Goal: Transaction & Acquisition: Book appointment/travel/reservation

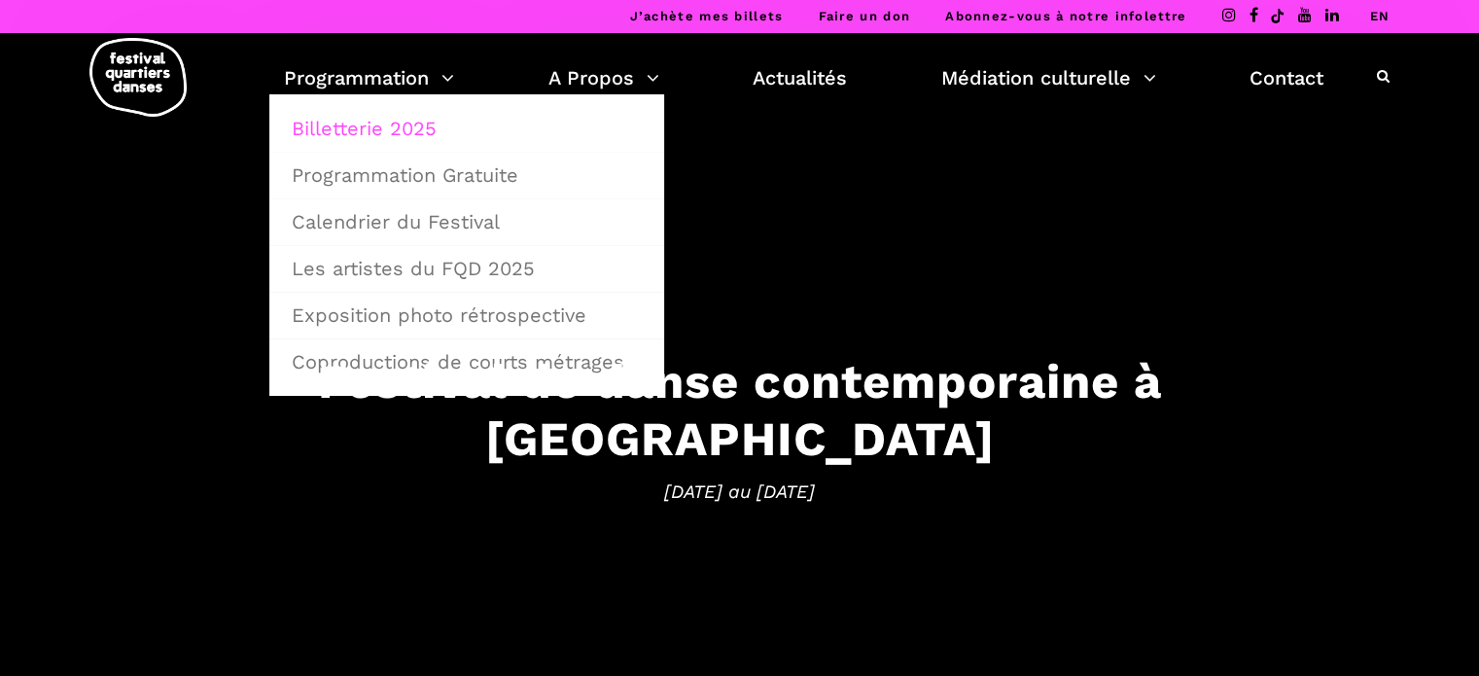
click at [395, 117] on link "Billetterie 2025" at bounding box center [466, 128] width 373 height 45
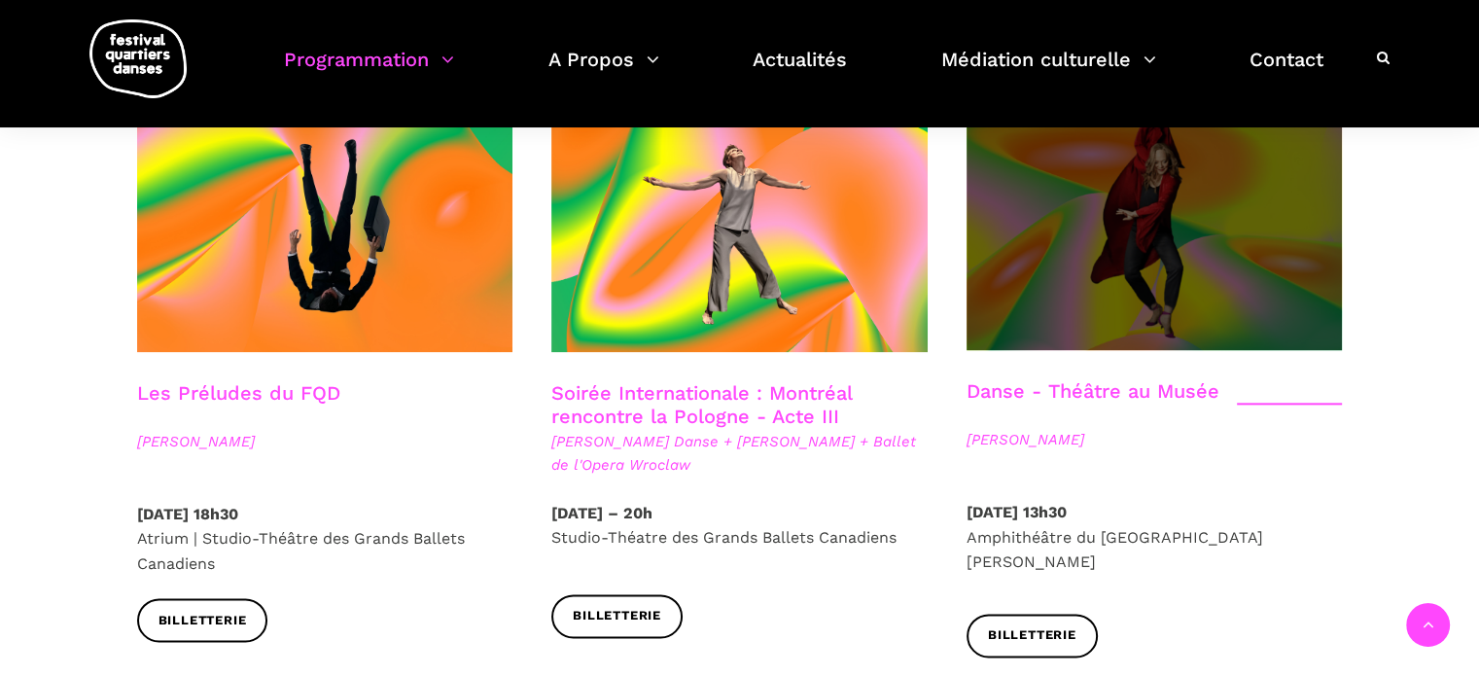
scroll to position [2042, 0]
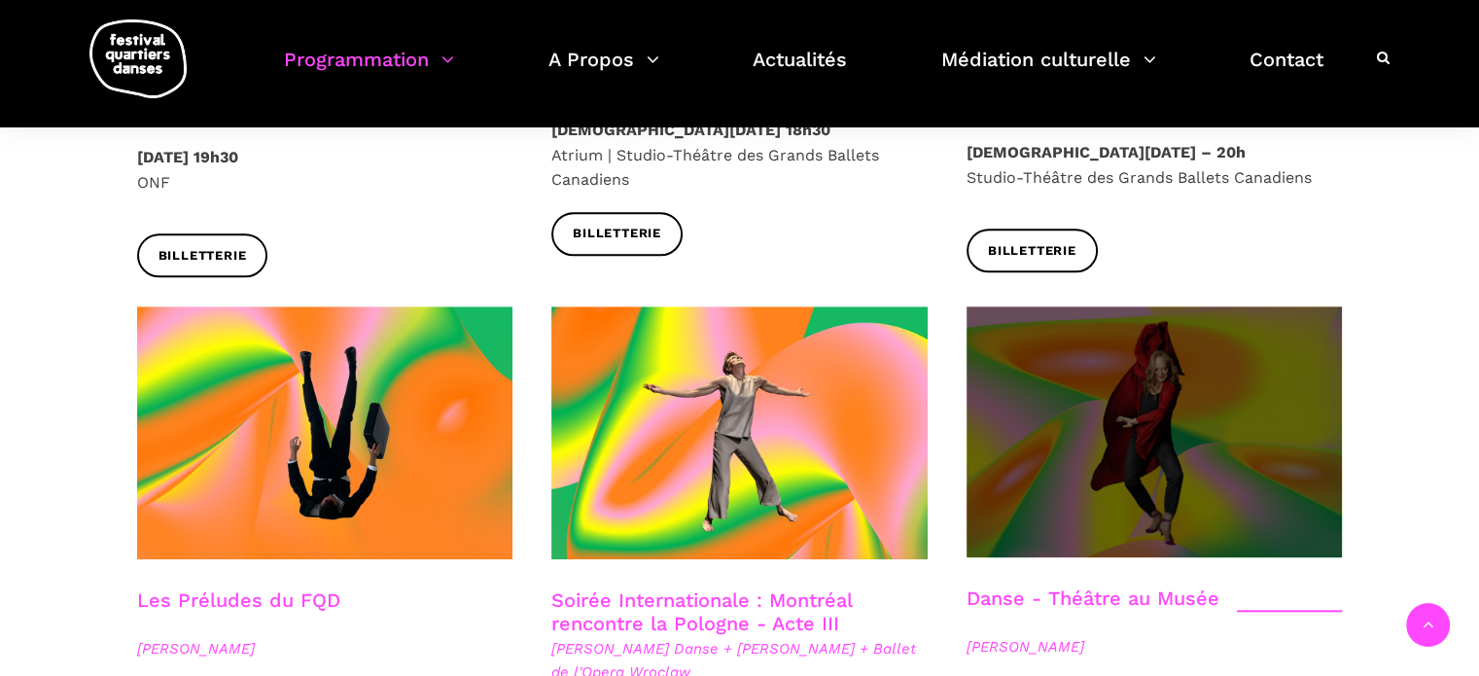
click at [1112, 327] on span at bounding box center [1155, 431] width 376 height 251
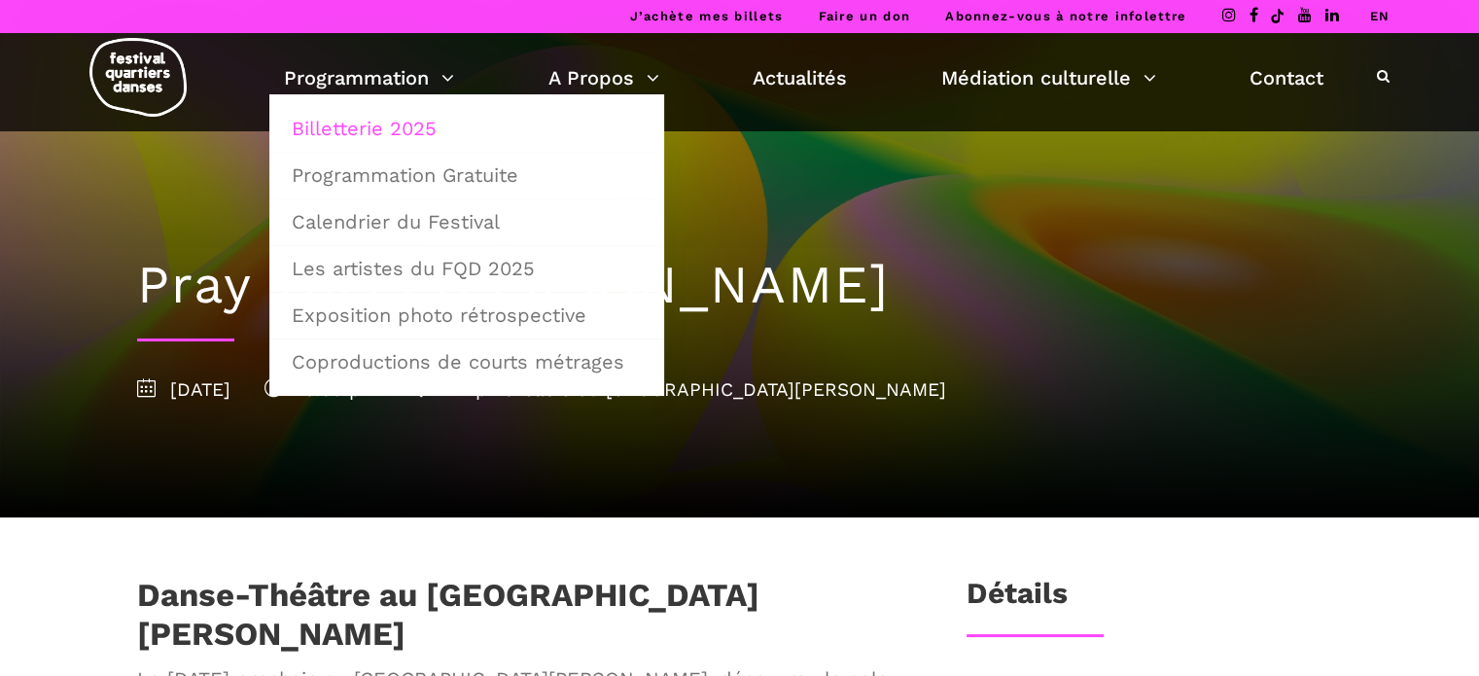
click at [405, 127] on link "Billetterie 2025" at bounding box center [466, 128] width 373 height 45
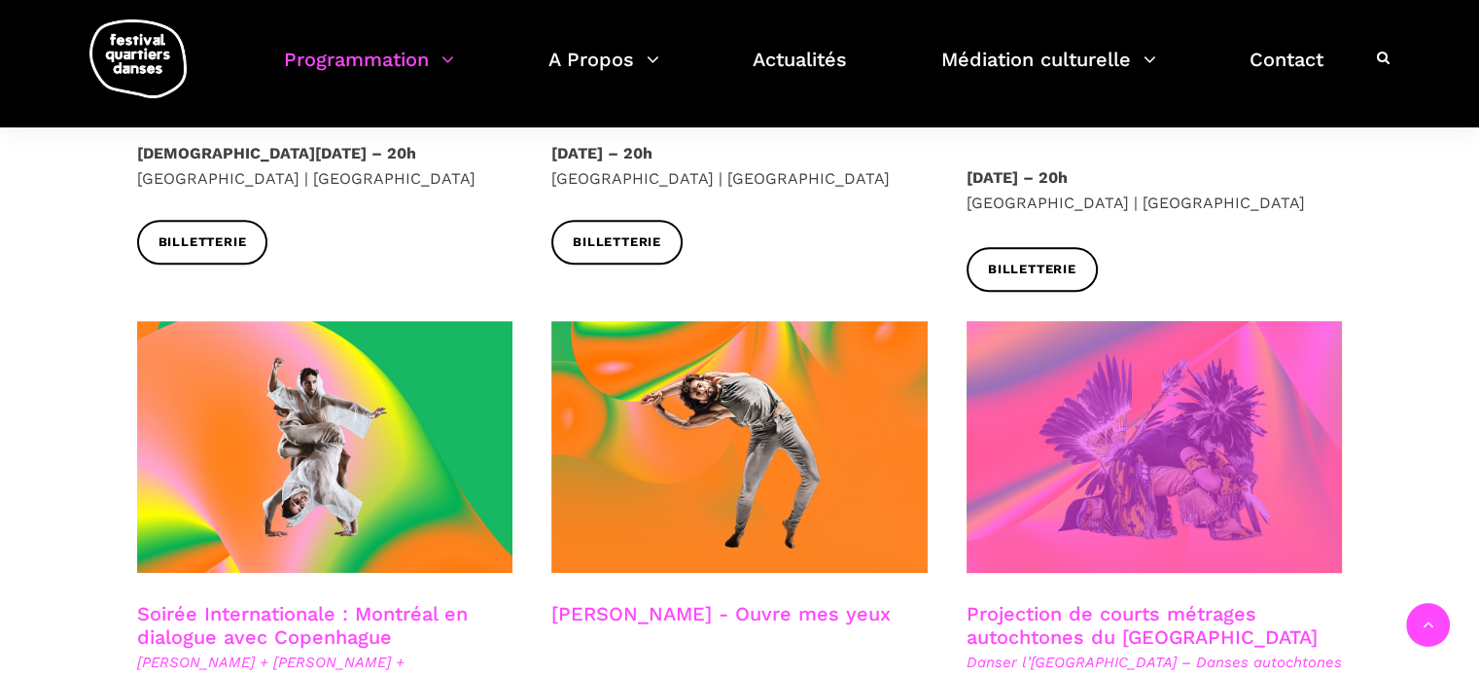
scroll to position [875, 0]
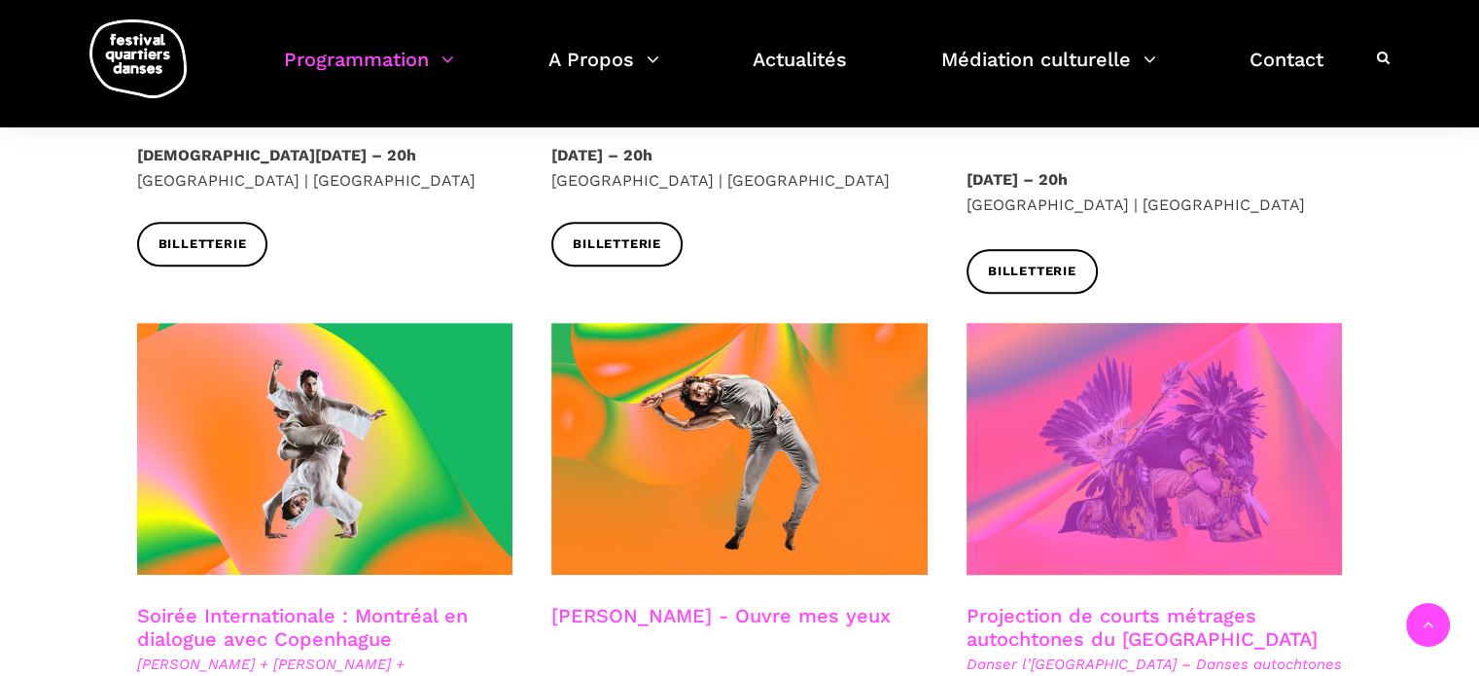
click at [1095, 396] on span at bounding box center [1155, 449] width 376 height 252
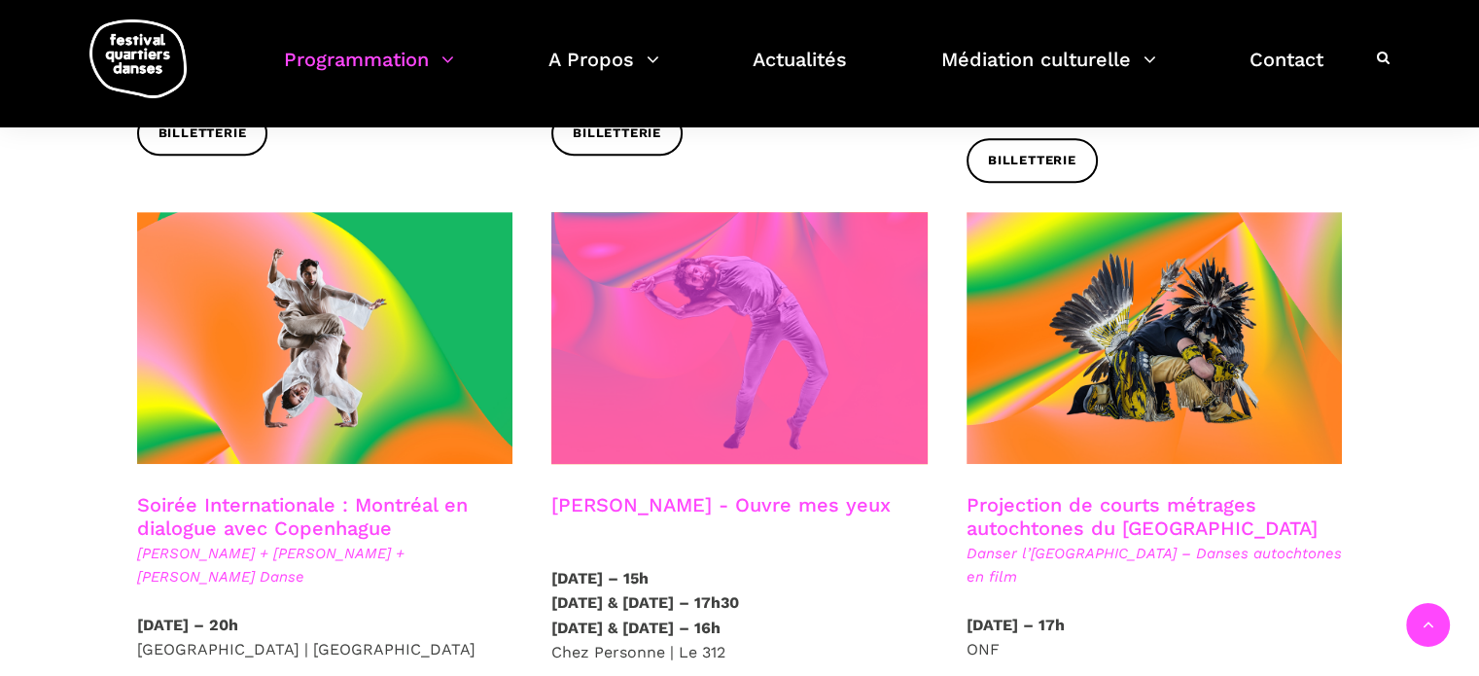
scroll to position [972, 0]
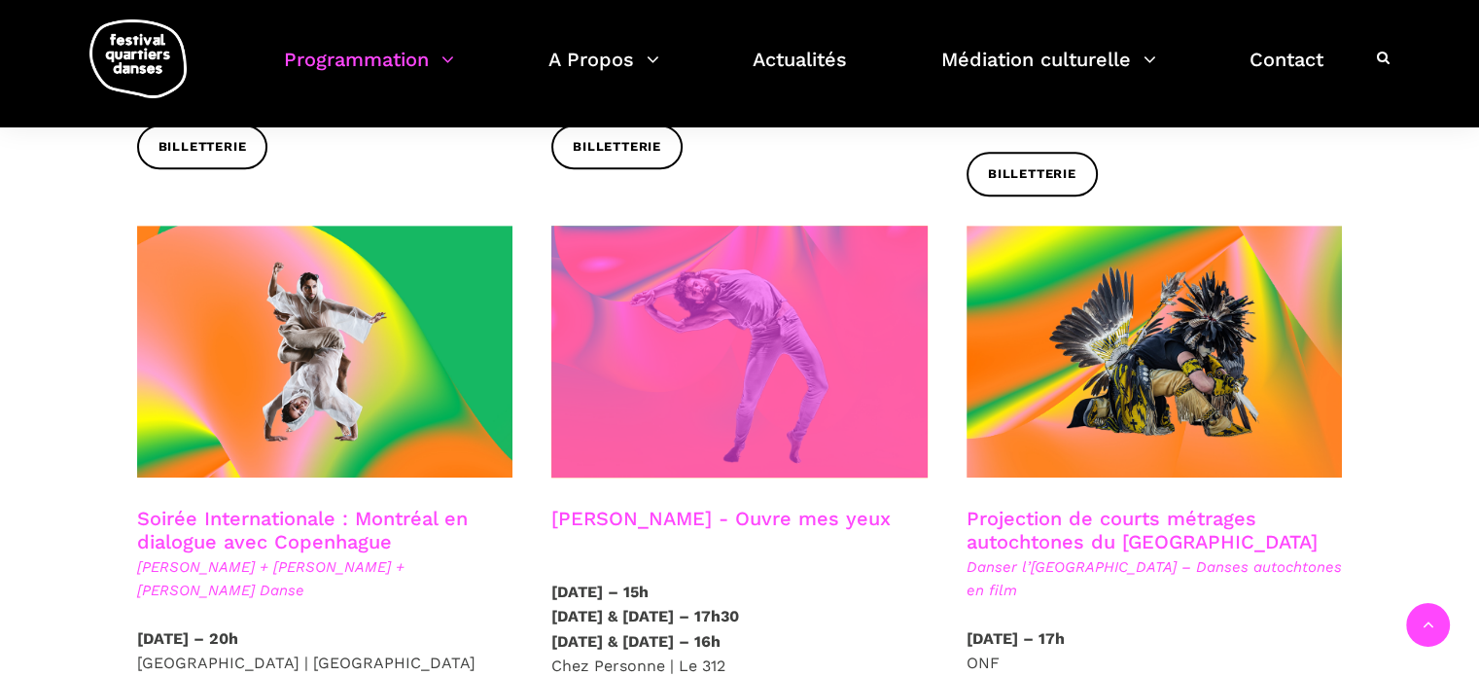
click at [762, 315] on span at bounding box center [739, 352] width 376 height 252
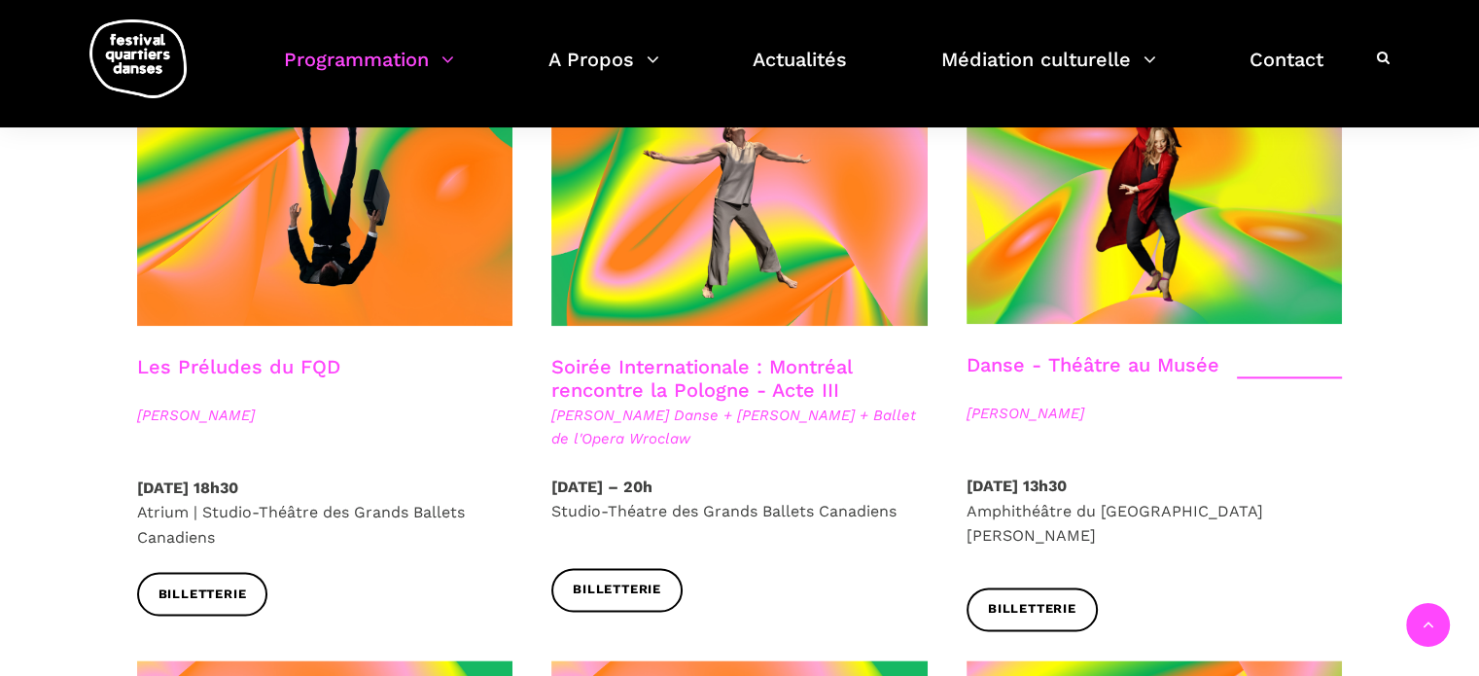
scroll to position [2236, 0]
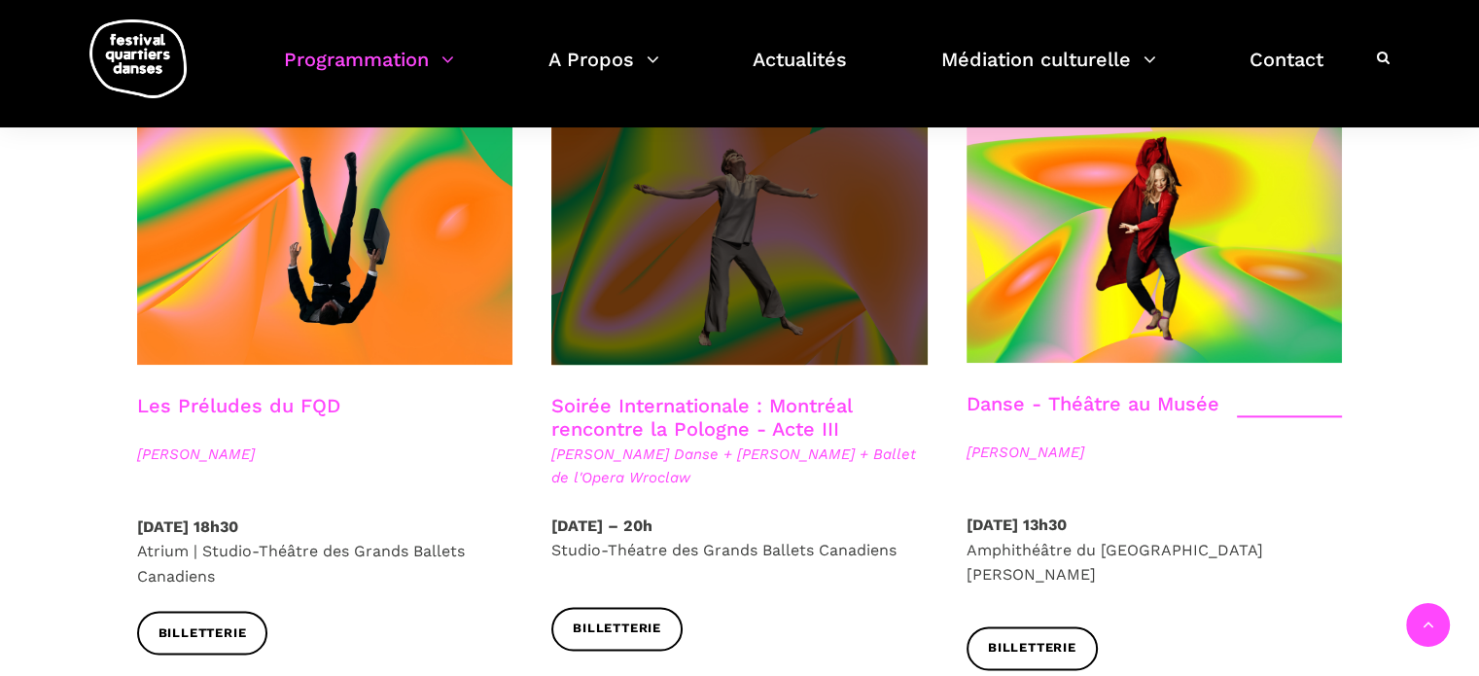
click at [685, 231] on span at bounding box center [739, 238] width 376 height 252
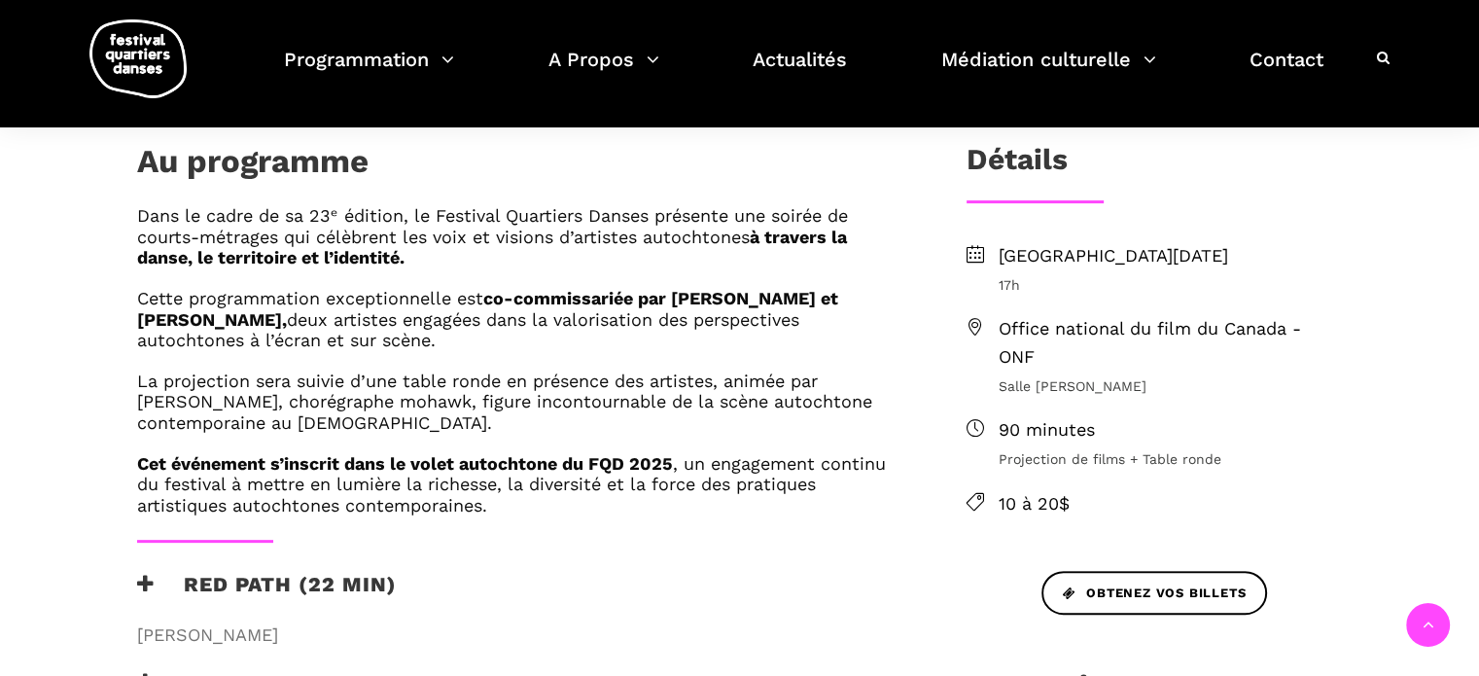
scroll to position [194, 0]
